Goal: Task Accomplishment & Management: Use online tool/utility

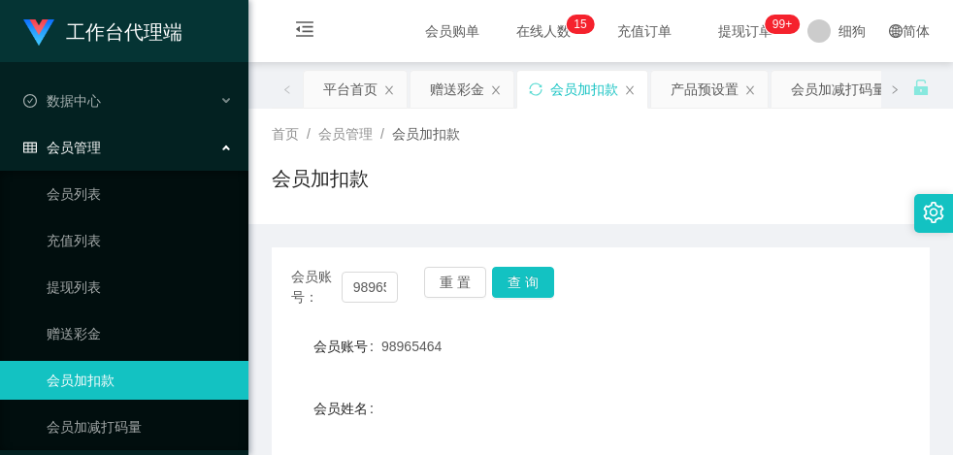
scroll to position [354, 0]
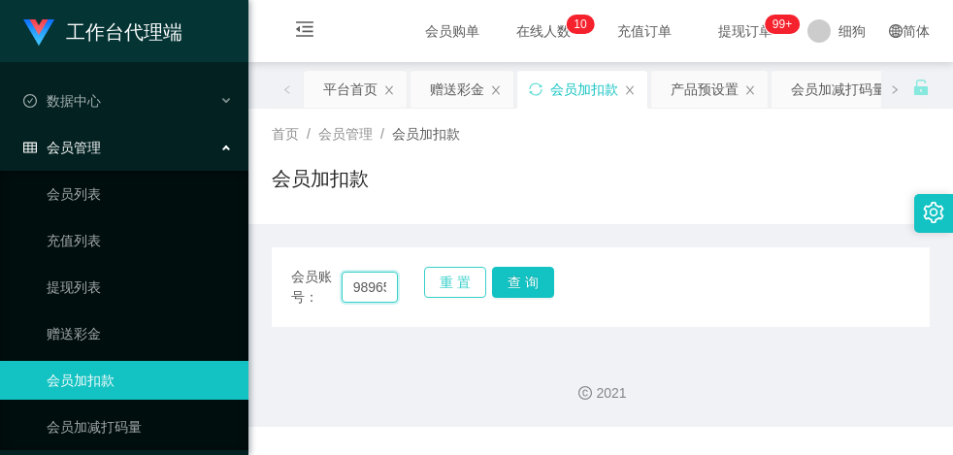
scroll to position [0, 26]
drag, startPoint x: 369, startPoint y: 290, endPoint x: 424, endPoint y: 291, distance: 55.3
click at [424, 291] on div "会员账号： 98965464 重 置 查 询" at bounding box center [601, 287] width 658 height 41
click at [377, 288] on input "98" at bounding box center [370, 287] width 56 height 31
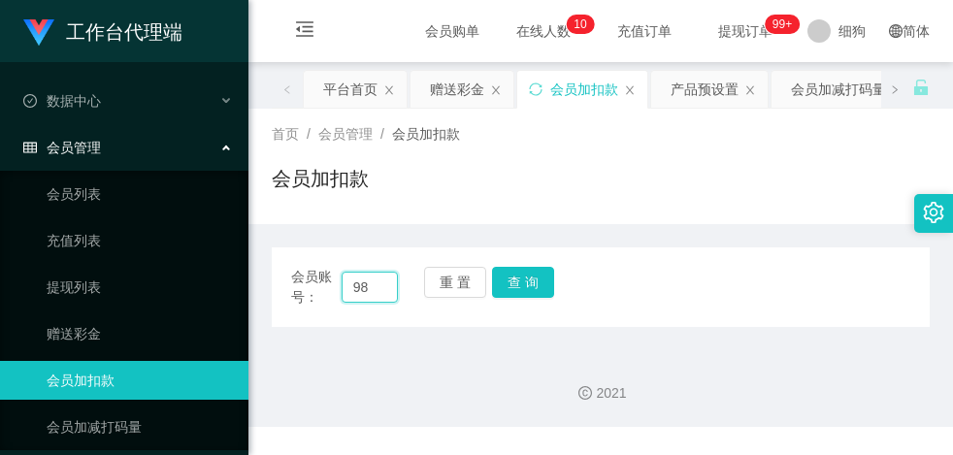
type input "9"
paste input "j"
type input "jack966"
click at [526, 292] on button "查 询" at bounding box center [523, 282] width 62 height 31
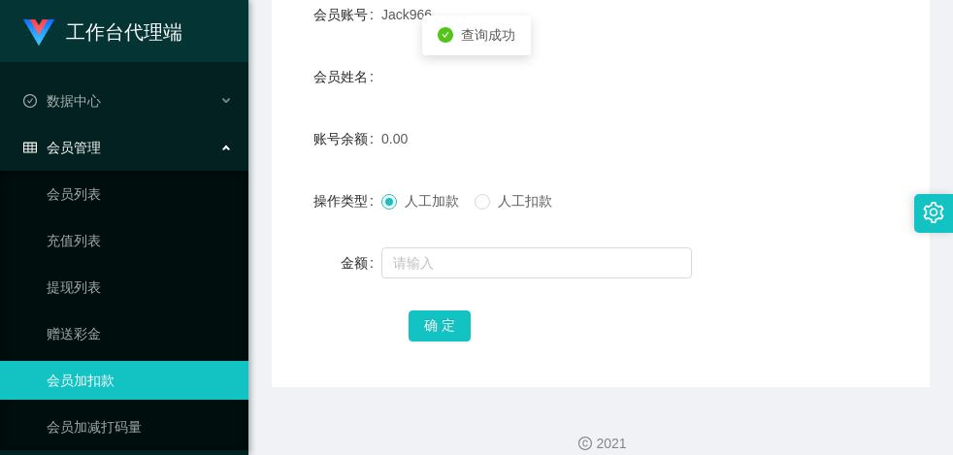
scroll to position [354, 0]
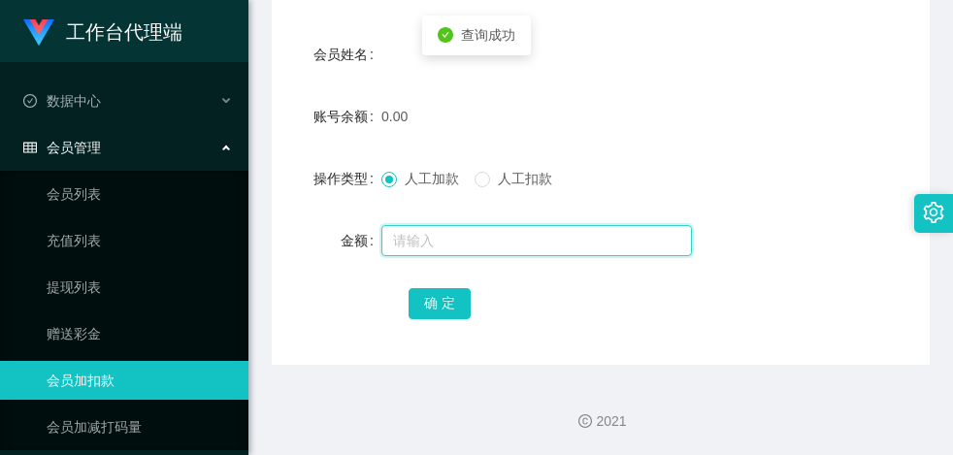
click at [425, 244] on input "text" at bounding box center [536, 240] width 310 height 31
type input "100"
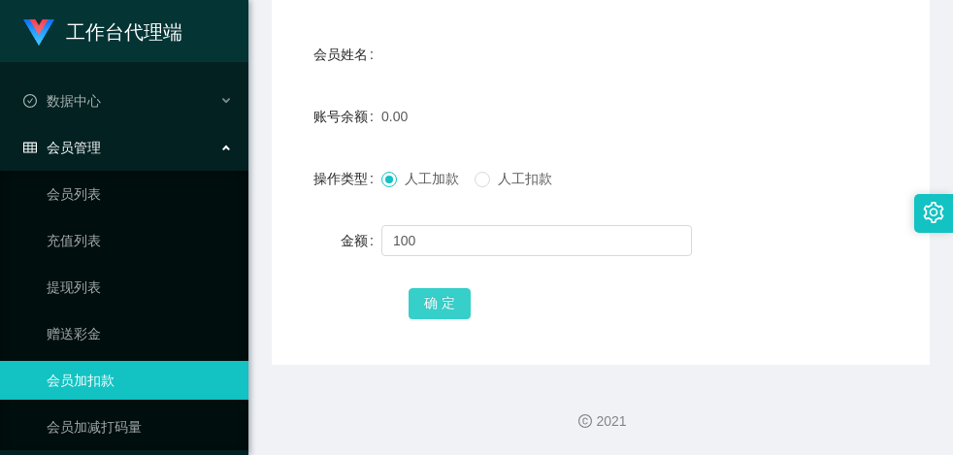
drag, startPoint x: 410, startPoint y: 301, endPoint x: 455, endPoint y: 295, distance: 45.0
click at [410, 301] on button "确 定" at bounding box center [439, 303] width 62 height 31
